Goal: Information Seeking & Learning: Check status

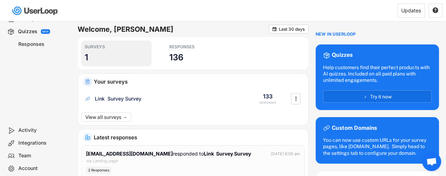
click at [94, 60] on div "SURVEYS 1" at bounding box center [116, 54] width 71 height 26
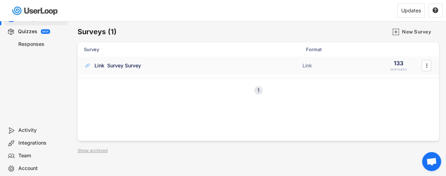
click at [138, 67] on div "Link Survey Survey" at bounding box center [118, 65] width 47 height 7
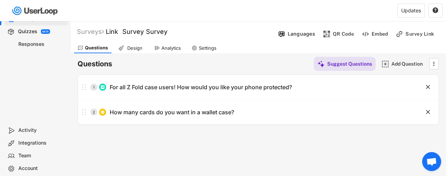
click at [169, 47] on div "Analytics" at bounding box center [171, 48] width 19 height 6
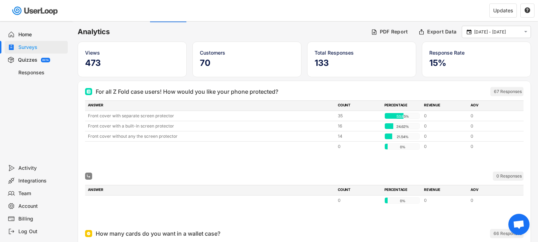
scroll to position [30, 0]
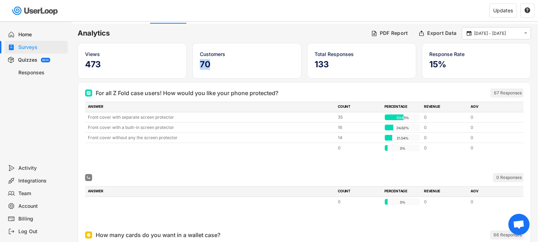
drag, startPoint x: 201, startPoint y: 66, endPoint x: 215, endPoint y: 67, distance: 13.4
click at [215, 67] on h5 "70" at bounding box center [247, 64] width 94 height 11
click at [354, 89] on div "For all Z Fold case users! How would you like your phone protected?" at bounding box center [265, 93] width 361 height 8
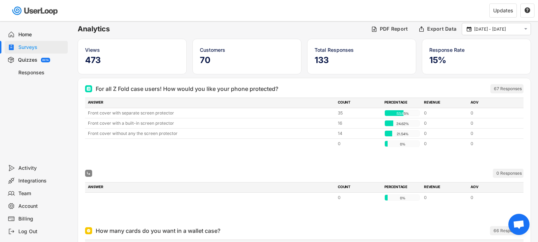
scroll to position [58, 0]
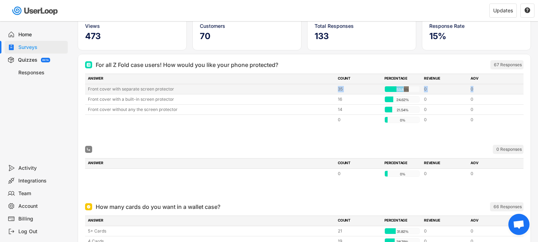
drag, startPoint x: 272, startPoint y: 86, endPoint x: 490, endPoint y: 89, distance: 218.1
click at [446, 89] on div "Front cover with separate screen protector 35 53.85% 53.85% 0 0" at bounding box center [304, 89] width 438 height 10
click at [446, 89] on div "0" at bounding box center [491, 89] width 42 height 6
drag, startPoint x: 497, startPoint y: 89, endPoint x: 87, endPoint y: 90, distance: 410.0
click at [87, 90] on div "Front cover with separate screen protector 35 53.85% 53.85% 0 0" at bounding box center [304, 89] width 438 height 10
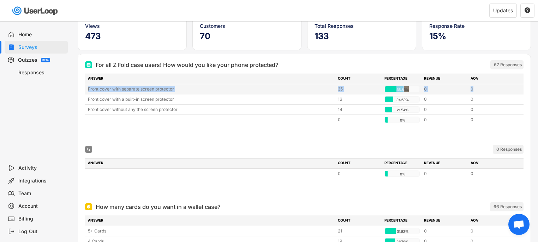
click at [99, 89] on div "Front cover with separate screen protector" at bounding box center [211, 89] width 246 height 6
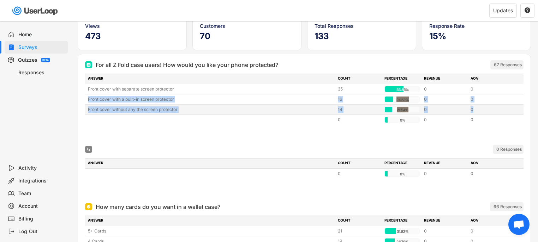
drag, startPoint x: 88, startPoint y: 97, endPoint x: 504, endPoint y: 99, distance: 416.3
click at [446, 103] on div "Front cover with a built-in screen protector 16 24.62% 24.62% 0 0" at bounding box center [304, 100] width 438 height 10
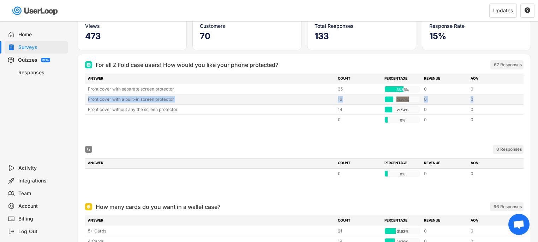
click at [446, 98] on div "0" at bounding box center [491, 99] width 42 height 6
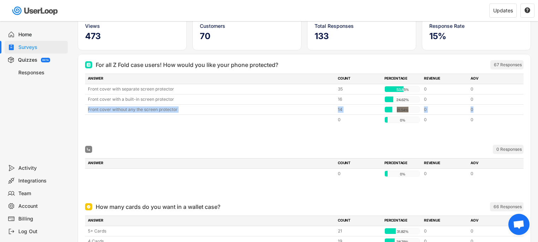
drag, startPoint x: 504, startPoint y: 107, endPoint x: 89, endPoint y: 112, distance: 415.0
click at [88, 112] on div "Front cover without any the screen protector 14 21.54% 21.54% 0 0" at bounding box center [304, 110] width 438 height 10
click at [343, 70] on div "For all Z Fold case users! How would you like your phone protected? 67 Responses" at bounding box center [304, 65] width 438 height 14
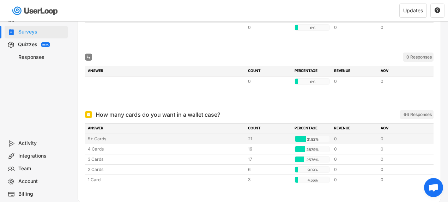
scroll to position [171, 0]
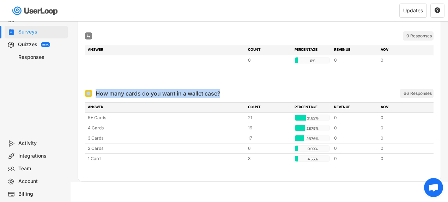
drag, startPoint x: 92, startPoint y: 95, endPoint x: 261, endPoint y: 91, distance: 169.4
click at [261, 91] on div "How many cards do you want in a wallet case? ARCHIVED" at bounding box center [220, 93] width 271 height 8
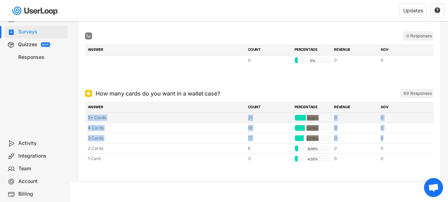
drag, startPoint x: 412, startPoint y: 135, endPoint x: 87, endPoint y: 119, distance: 325.7
click at [86, 119] on div "5+ Cards 21 31.82% 31.82% 0 0 4 Cards 19 28.79% 28.79% 0 0 3 Cards 17 25.76% 25…" at bounding box center [259, 138] width 349 height 51
click at [87, 119] on div "5+ Cards 21 31.82% 31.82% 0 0" at bounding box center [259, 118] width 349 height 10
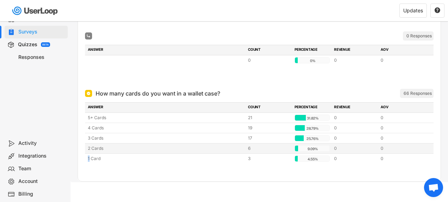
drag, startPoint x: 118, startPoint y: 157, endPoint x: 403, endPoint y: 143, distance: 285.1
click at [403, 143] on div "5+ Cards 21 31.82% 31.82% 0 0 4 Cards 19 28.79% 28.79% 0 0 3 Cards 17 25.76% 25…" at bounding box center [259, 138] width 349 height 51
click at [403, 144] on div "2 Cards 6 9.09% 9.09% 0 0" at bounding box center [259, 149] width 349 height 10
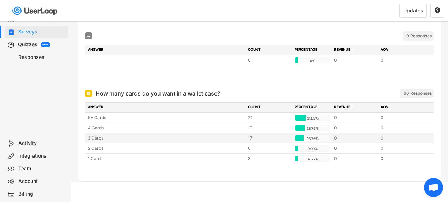
click at [96, 135] on div "3 Cards" at bounding box center [166, 138] width 156 height 6
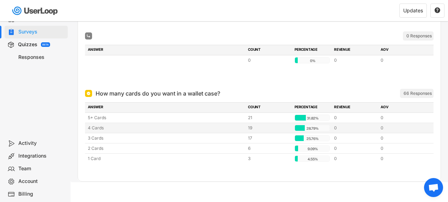
click at [96, 131] on div "4 Cards 19 28.79% 28.79% 0 0" at bounding box center [259, 128] width 349 height 10
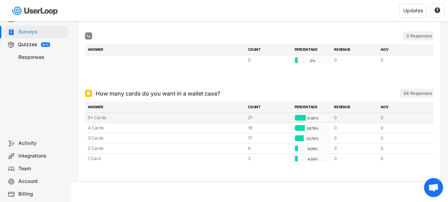
click at [99, 117] on div "5+ Cards" at bounding box center [166, 118] width 156 height 6
click at [125, 115] on div "5+ Cards" at bounding box center [166, 118] width 156 height 6
